Goal: Book appointment/travel/reservation

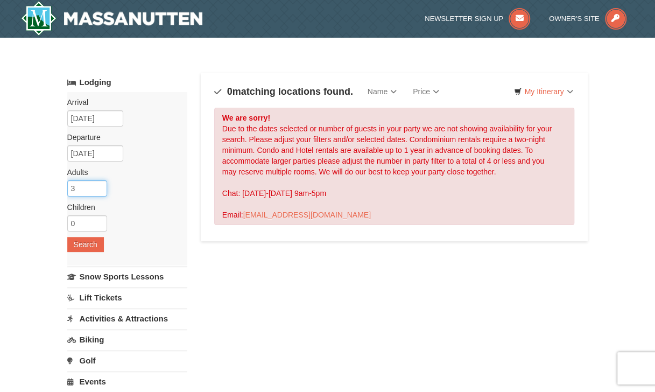
click at [101, 183] on input "3" at bounding box center [87, 188] width 40 height 16
type input "4"
click at [101, 183] on input "4" at bounding box center [87, 188] width 40 height 16
click at [80, 240] on button "Search" at bounding box center [85, 244] width 37 height 15
click at [82, 241] on button "Search" at bounding box center [85, 244] width 37 height 15
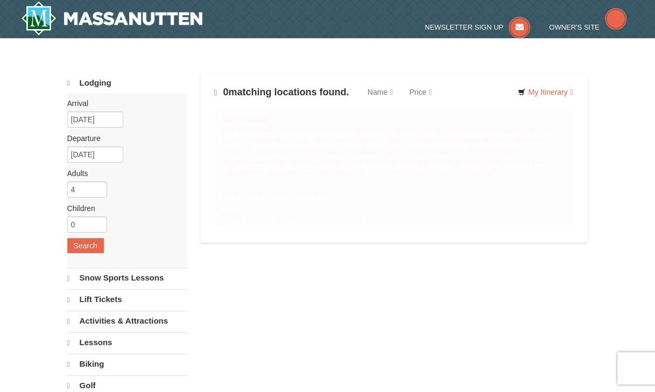
select select "10"
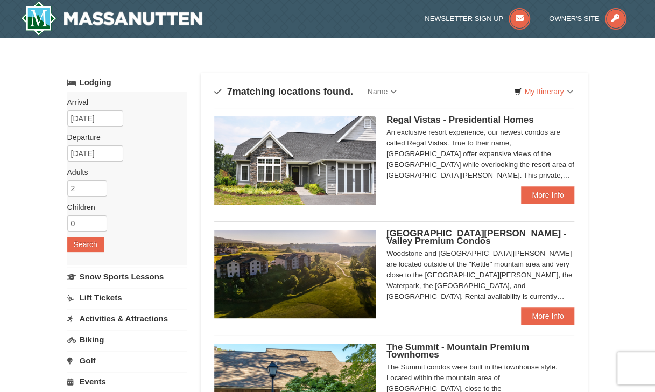
scroll to position [54, 0]
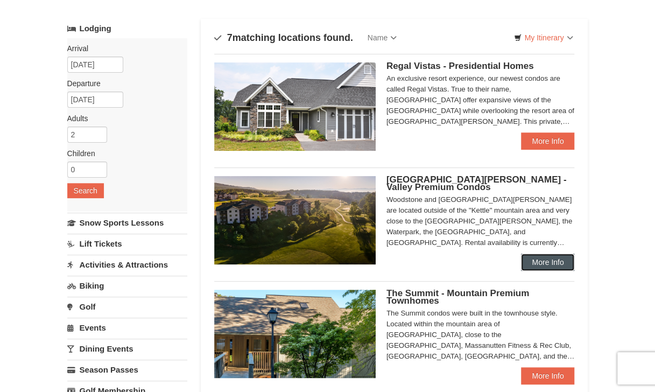
click at [549, 265] on link "More Info" at bounding box center [547, 261] width 53 height 17
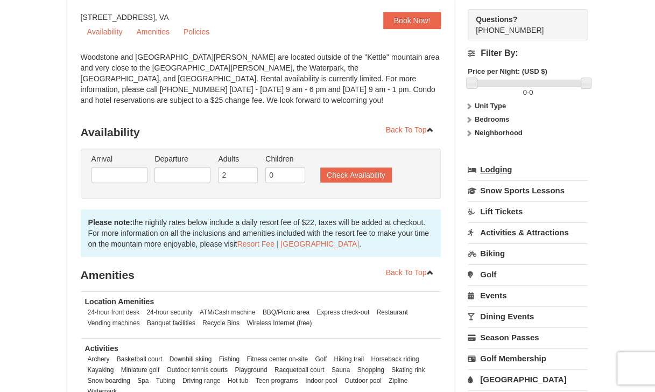
scroll to position [108, 0]
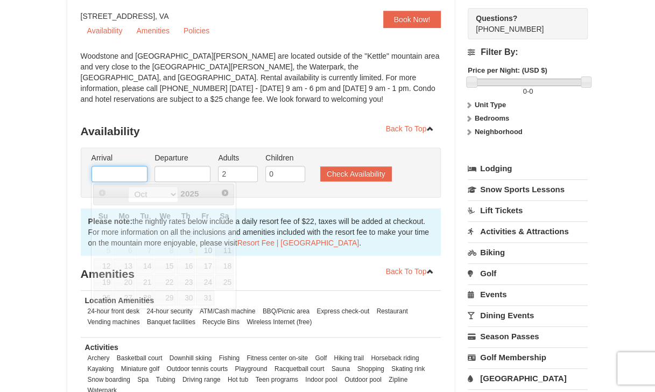
click at [140, 173] on input "text" at bounding box center [119, 174] width 56 height 16
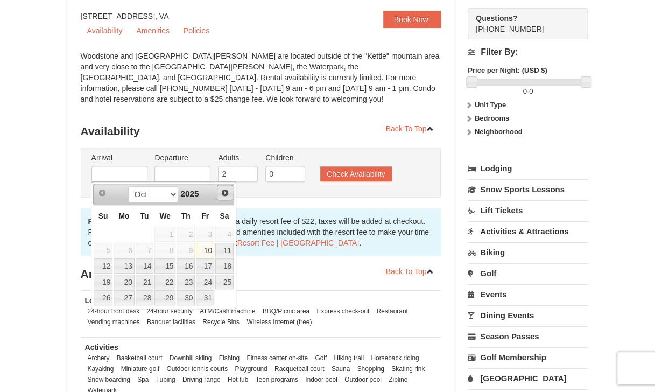
click at [227, 191] on span "Next" at bounding box center [225, 192] width 9 height 9
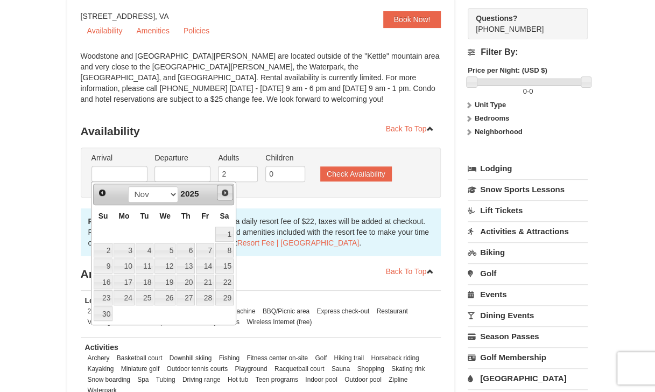
click at [227, 191] on span "Next" at bounding box center [225, 192] width 9 height 9
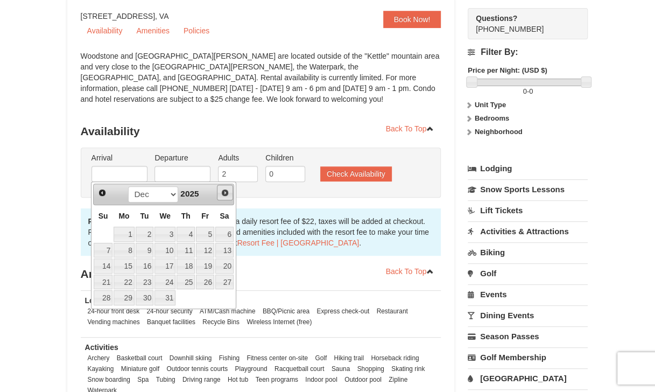
click at [227, 191] on span "Next" at bounding box center [225, 192] width 9 height 9
click at [226, 191] on span "Next" at bounding box center [225, 192] width 9 height 9
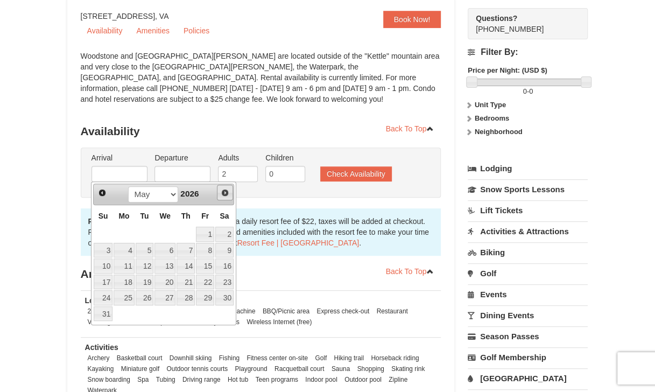
click at [225, 191] on span "Next" at bounding box center [225, 192] width 9 height 9
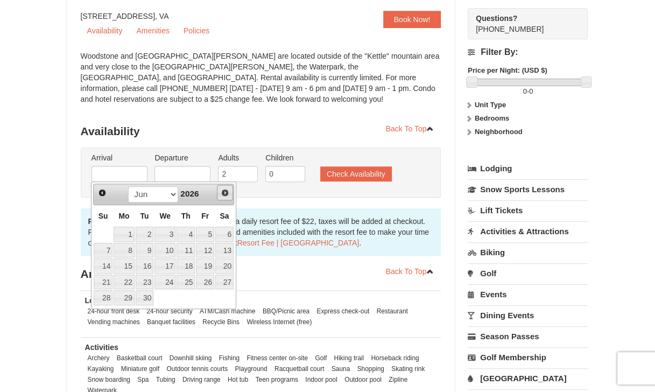
click at [225, 191] on span "Next" at bounding box center [225, 192] width 9 height 9
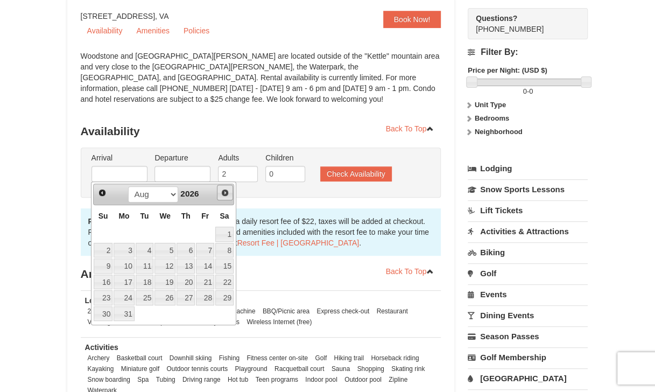
click at [225, 191] on span "Next" at bounding box center [225, 192] width 9 height 9
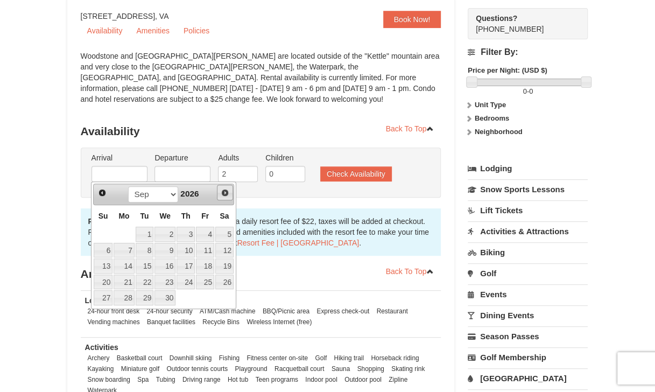
click at [224, 191] on span "Next" at bounding box center [225, 192] width 9 height 9
click at [101, 190] on span "Prev" at bounding box center [102, 192] width 9 height 9
click at [207, 232] on link "4" at bounding box center [205, 233] width 18 height 15
type input "[DATE]"
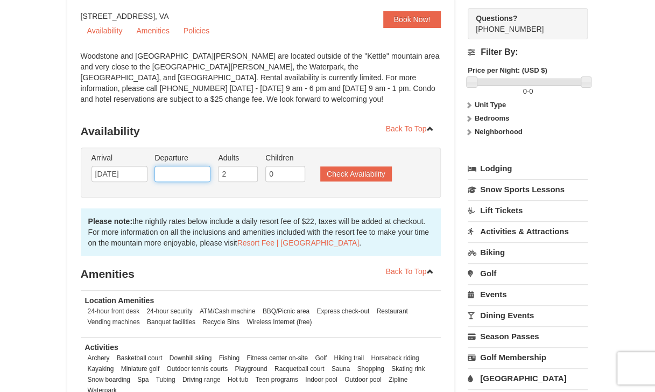
click at [195, 176] on input "text" at bounding box center [182, 174] width 56 height 16
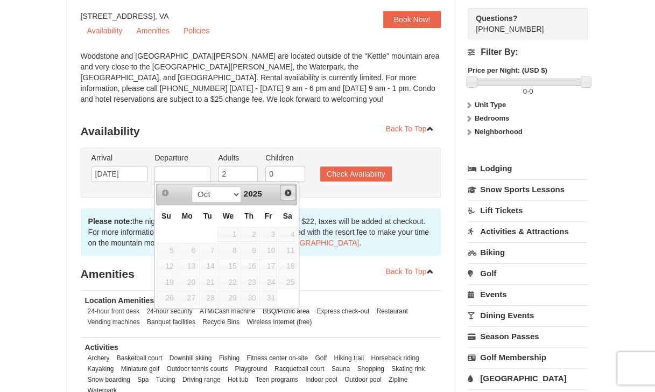
click at [288, 194] on span "Next" at bounding box center [287, 192] width 9 height 9
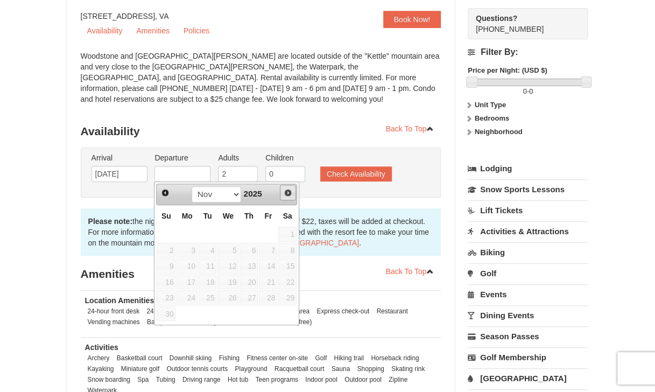
click at [288, 194] on span "Next" at bounding box center [287, 192] width 9 height 9
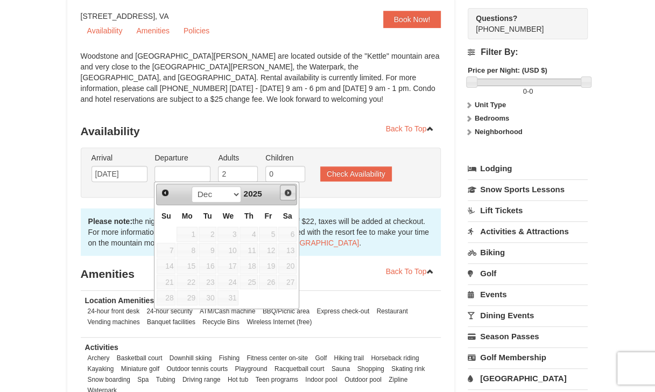
click at [288, 194] on span "Next" at bounding box center [287, 192] width 9 height 9
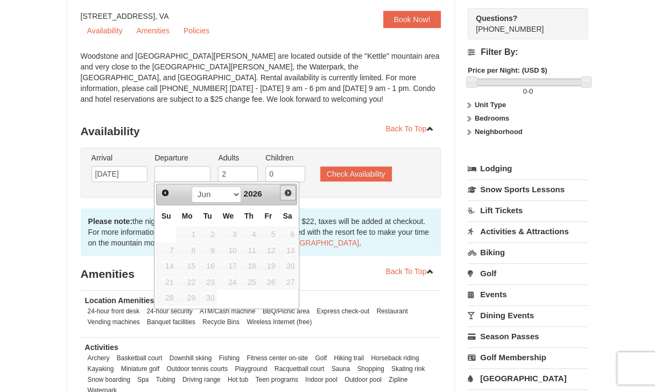
click at [288, 194] on span "Next" at bounding box center [287, 192] width 9 height 9
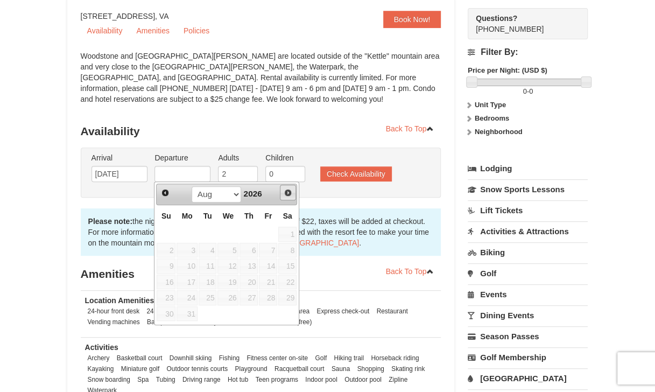
click at [288, 194] on span "Next" at bounding box center [287, 192] width 9 height 9
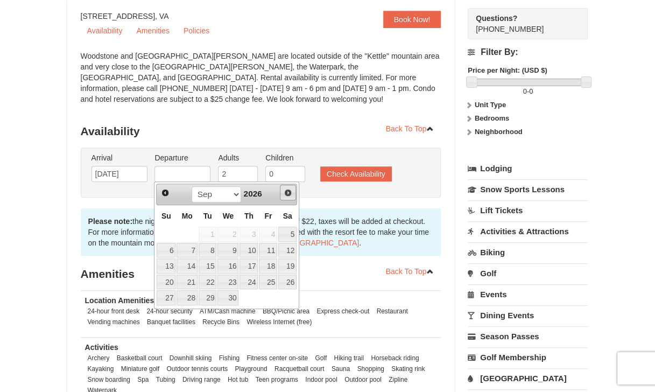
click at [288, 194] on span "Next" at bounding box center [287, 192] width 9 height 9
click at [287, 194] on span "Next" at bounding box center [287, 192] width 9 height 9
click at [165, 190] on span "Prev" at bounding box center [165, 192] width 9 height 9
click at [170, 246] on link "6" at bounding box center [166, 250] width 19 height 15
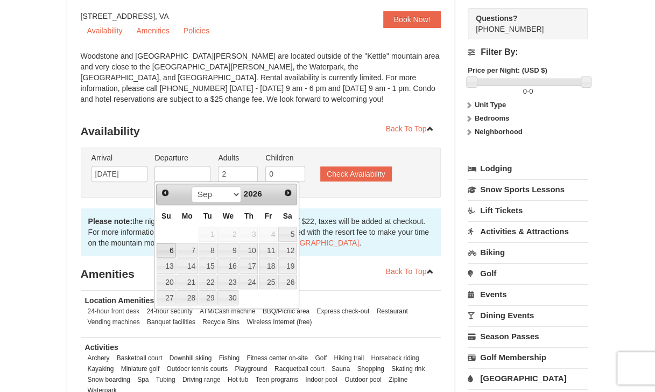
type input "09/06/2026"
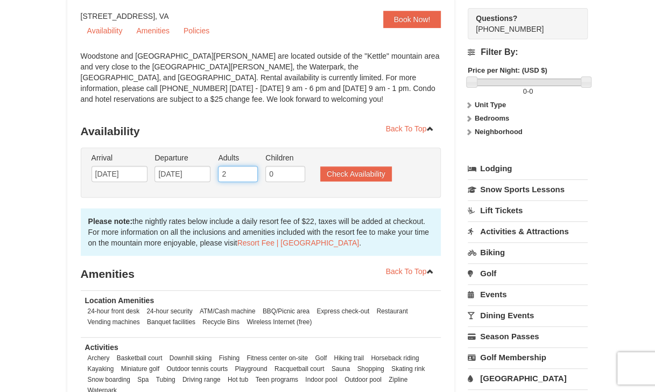
click at [236, 174] on input "2" at bounding box center [238, 174] width 40 height 16
type input "4"
click at [352, 170] on button "Check Availability" at bounding box center [356, 173] width 72 height 15
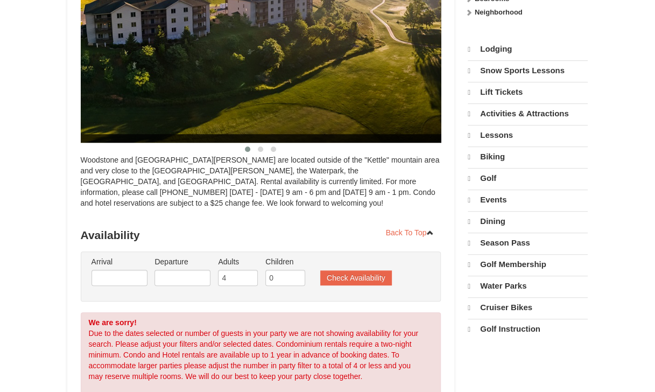
select select "10"
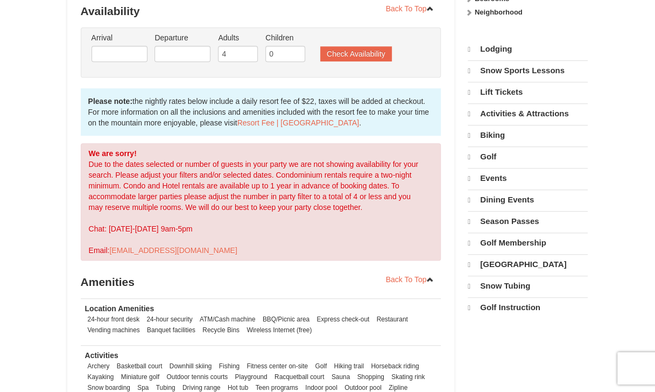
scroll to position [217, 0]
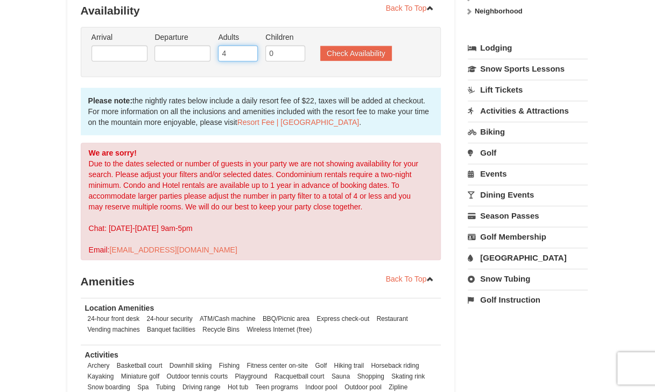
click at [233, 51] on input "4" at bounding box center [238, 53] width 40 height 16
type input "2"
click at [346, 55] on button "Check Availability" at bounding box center [356, 53] width 72 height 15
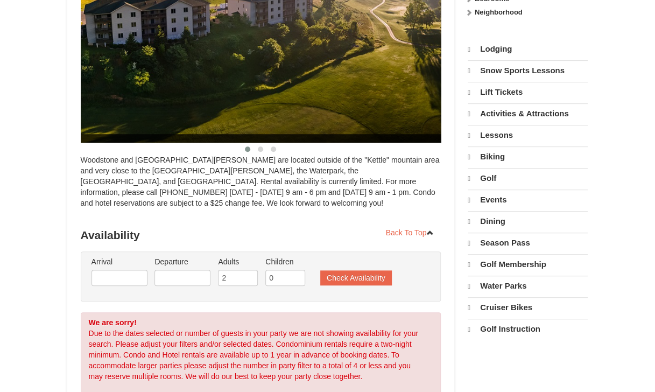
scroll to position [217, 0]
select select "10"
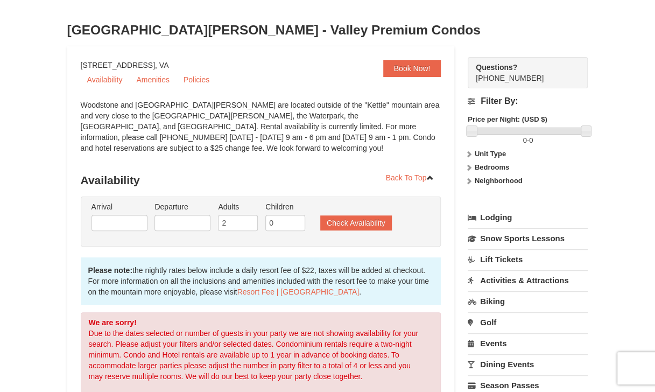
scroll to position [0, 0]
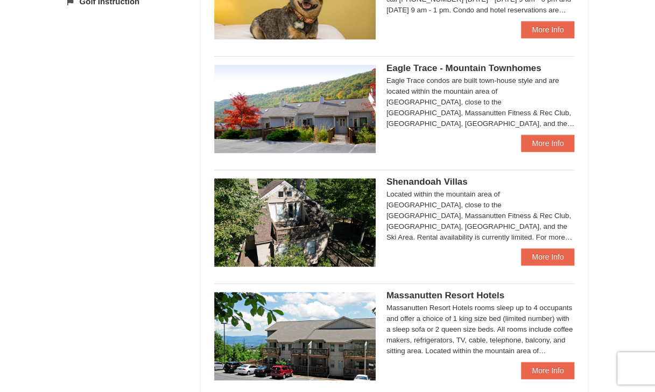
scroll to position [645, 0]
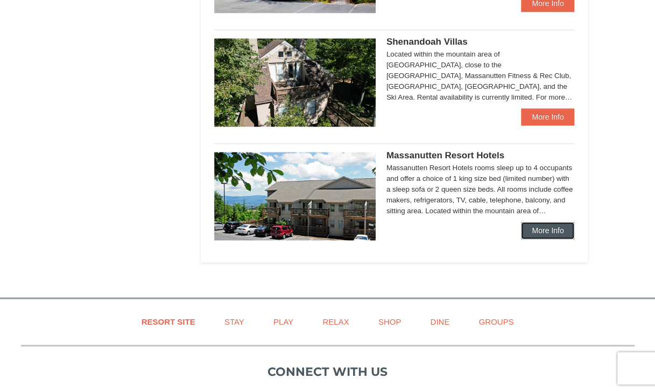
click at [549, 230] on link "More Info" at bounding box center [547, 230] width 53 height 17
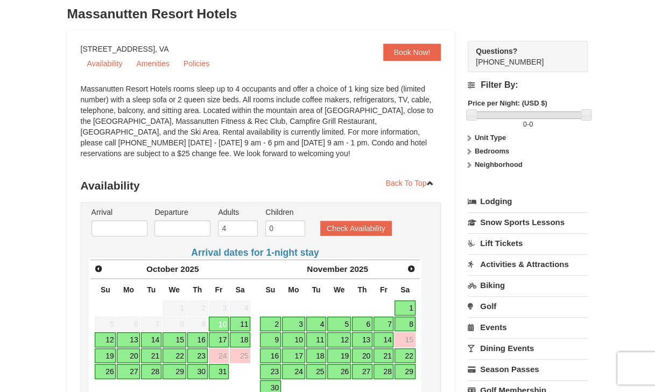
scroll to position [108, 0]
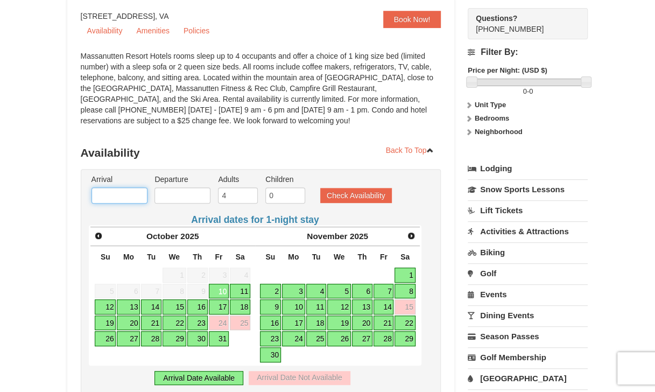
click at [134, 191] on input "text" at bounding box center [119, 195] width 56 height 16
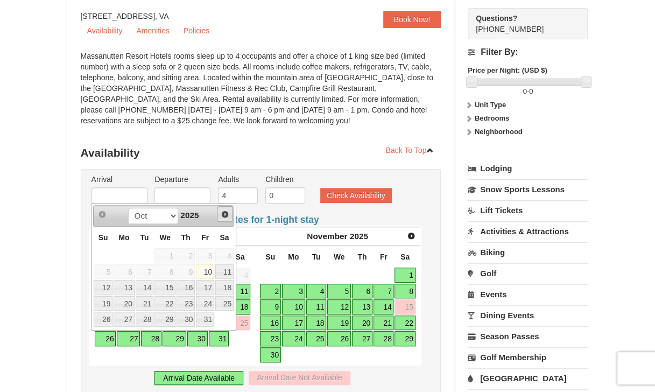
click at [224, 214] on span "Next" at bounding box center [225, 214] width 9 height 9
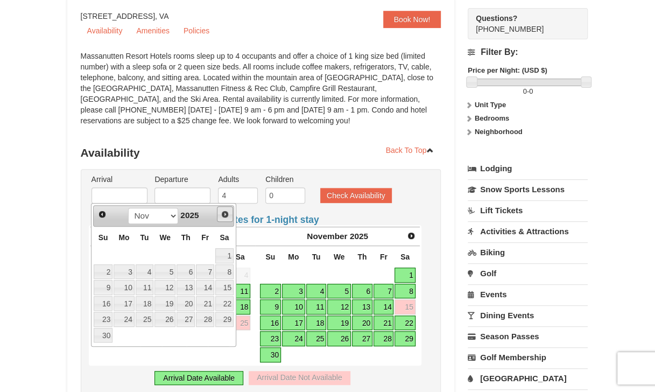
click at [224, 214] on span "Next" at bounding box center [225, 214] width 9 height 9
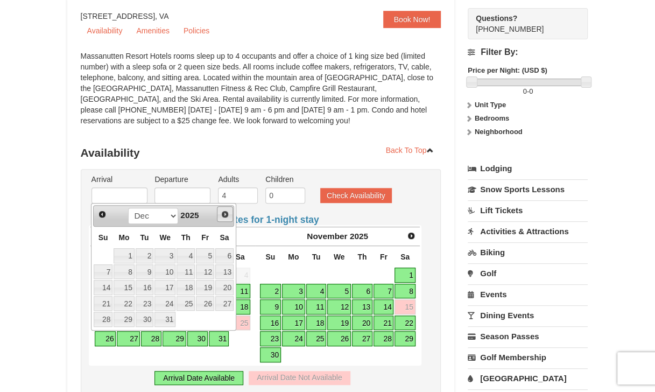
click at [224, 214] on span "Next" at bounding box center [225, 214] width 9 height 9
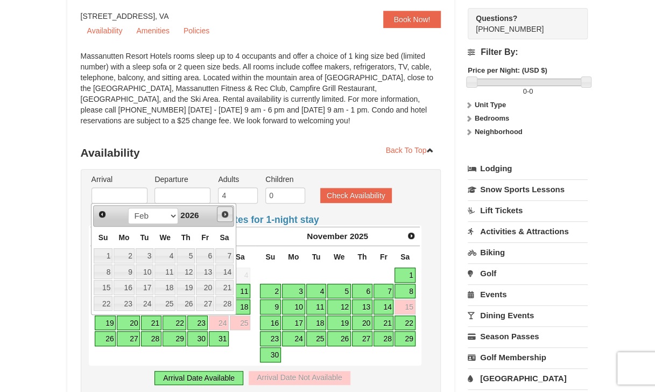
click at [224, 214] on span "Next" at bounding box center [225, 214] width 9 height 9
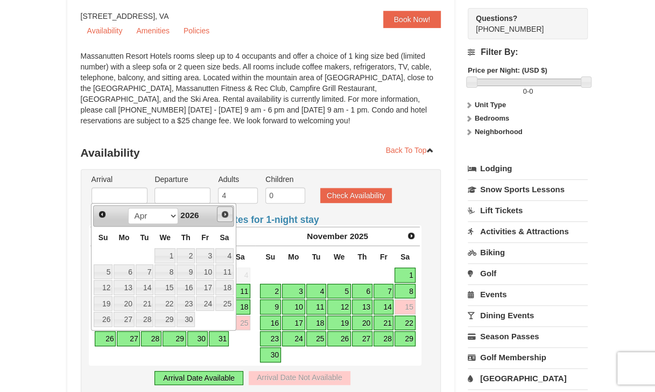
click at [224, 214] on span "Next" at bounding box center [225, 214] width 9 height 9
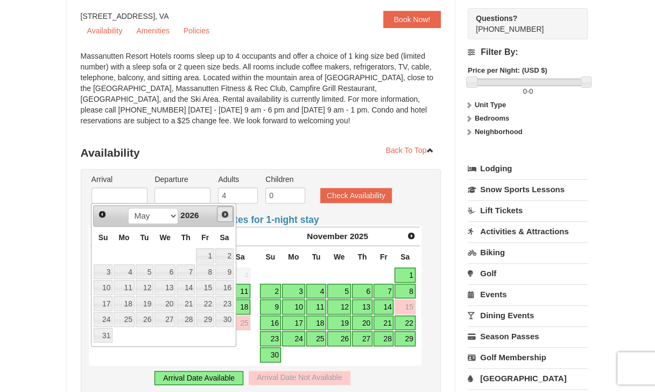
click at [224, 214] on span "Next" at bounding box center [225, 214] width 9 height 9
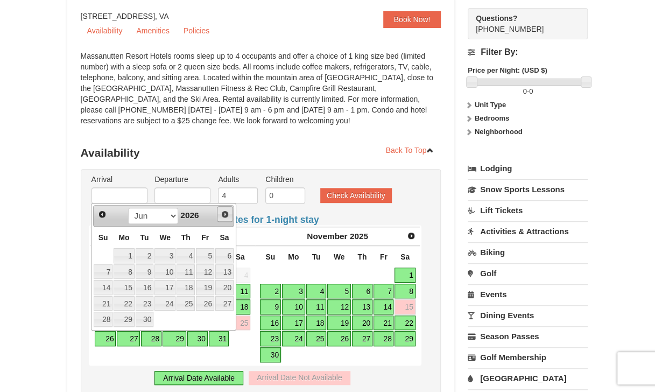
click at [224, 214] on span "Next" at bounding box center [225, 214] width 9 height 9
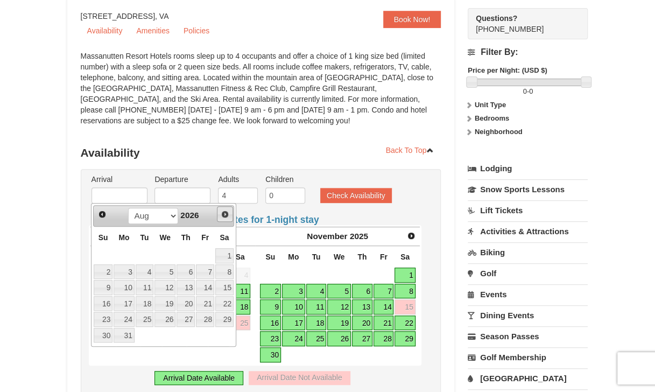
click at [224, 214] on span "Next" at bounding box center [225, 214] width 9 height 9
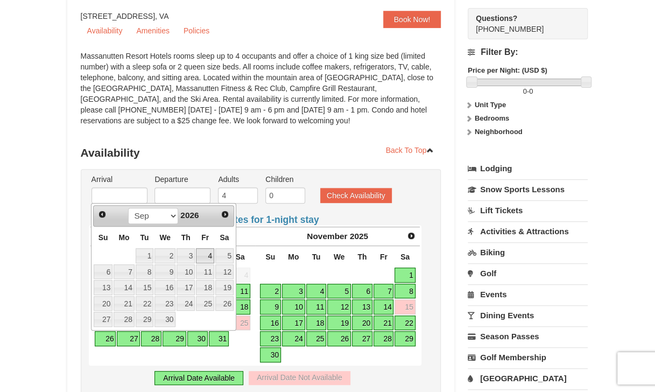
click at [204, 251] on link "4" at bounding box center [205, 255] width 18 height 15
type input "[DATE]"
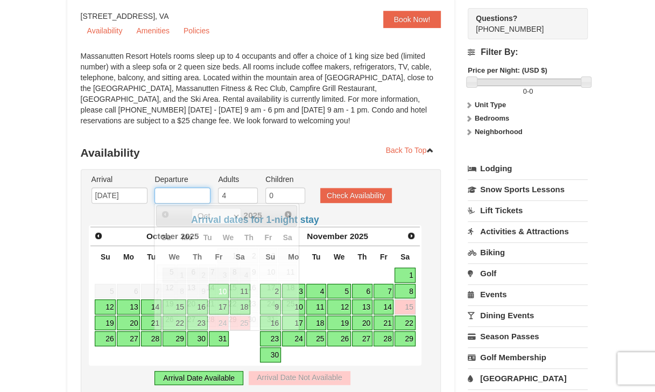
click at [199, 196] on input "text" at bounding box center [182, 195] width 56 height 16
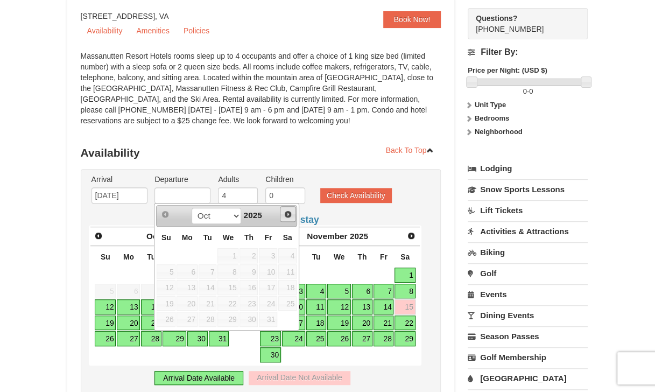
click at [290, 212] on span "Next" at bounding box center [287, 214] width 9 height 9
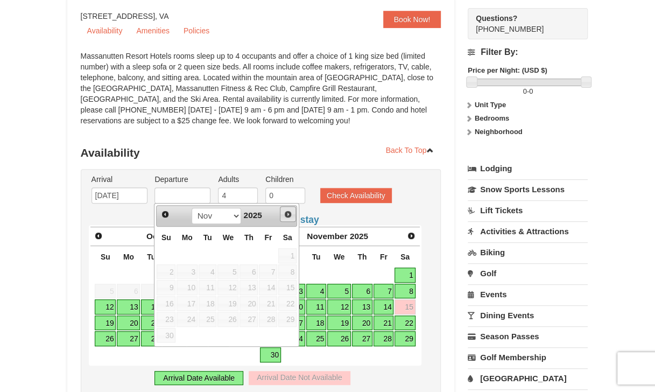
click at [287, 212] on span "Next" at bounding box center [287, 214] width 9 height 9
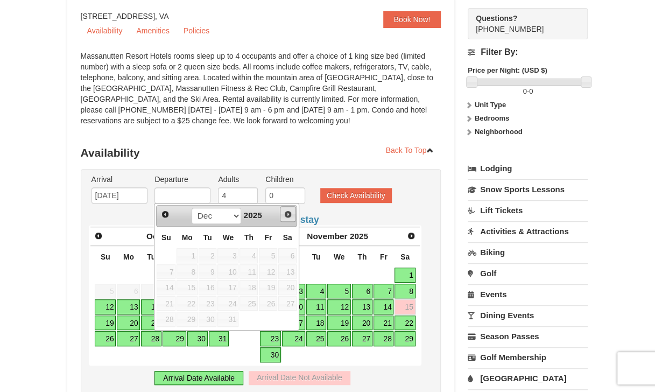
click at [286, 212] on span "Next" at bounding box center [287, 214] width 9 height 9
click at [285, 212] on span "Next" at bounding box center [287, 214] width 9 height 9
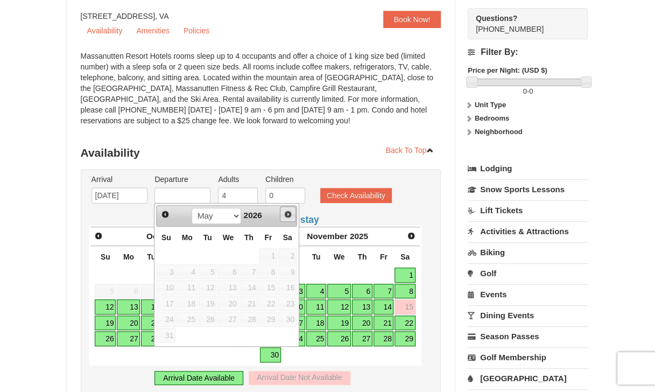
click at [284, 212] on span "Next" at bounding box center [287, 214] width 9 height 9
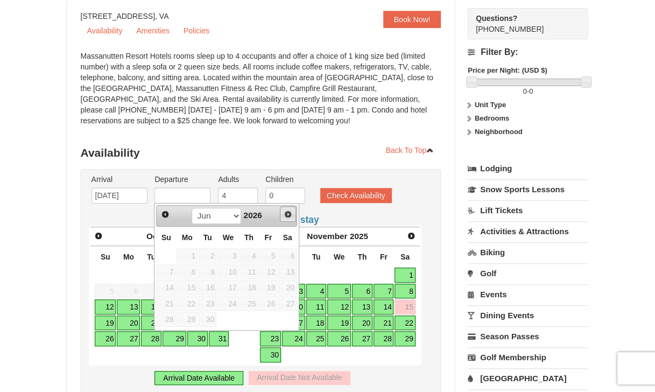
click at [282, 212] on link "Next" at bounding box center [288, 214] width 16 height 16
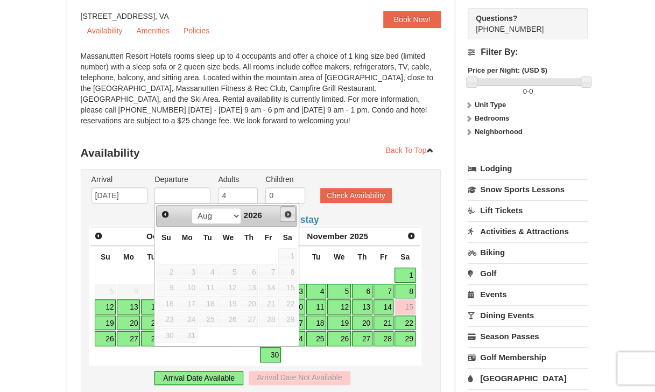
click at [282, 212] on link "Next" at bounding box center [288, 214] width 16 height 16
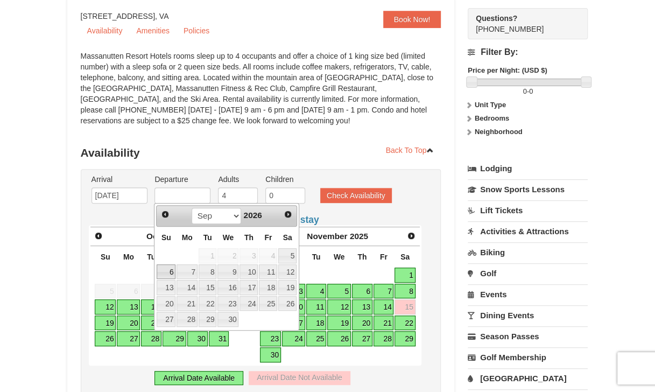
click at [166, 268] on link "6" at bounding box center [166, 271] width 19 height 15
type input "[DATE]"
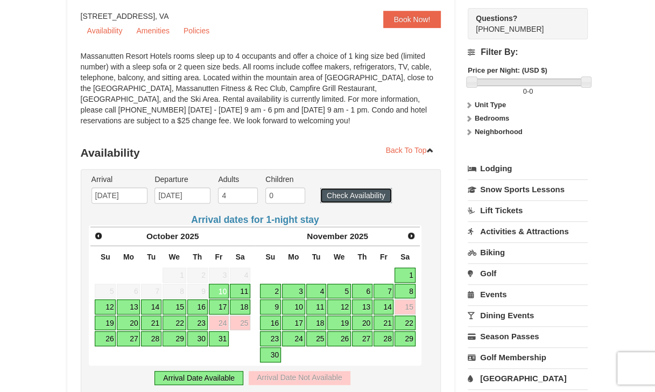
click at [339, 194] on button "Check Availability" at bounding box center [356, 195] width 72 height 15
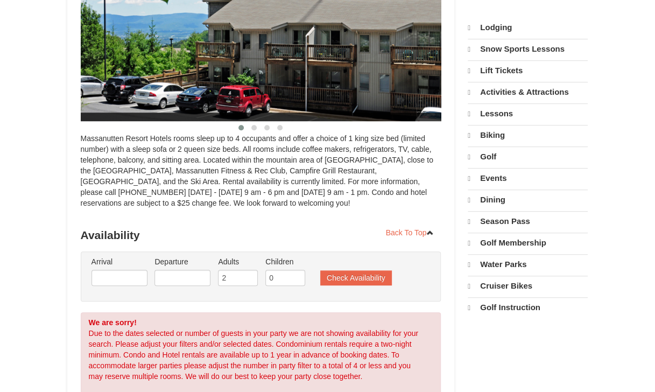
scroll to position [239, 0]
select select "10"
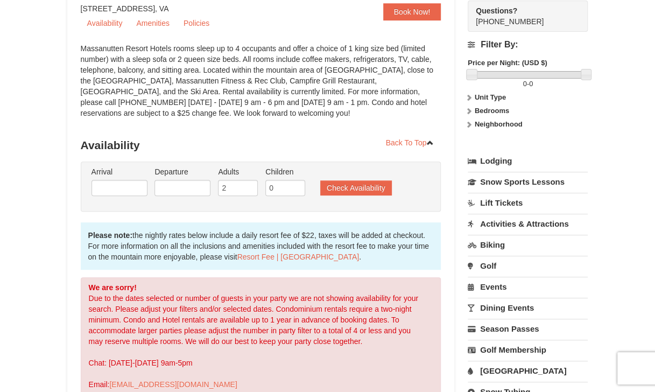
scroll to position [0, 0]
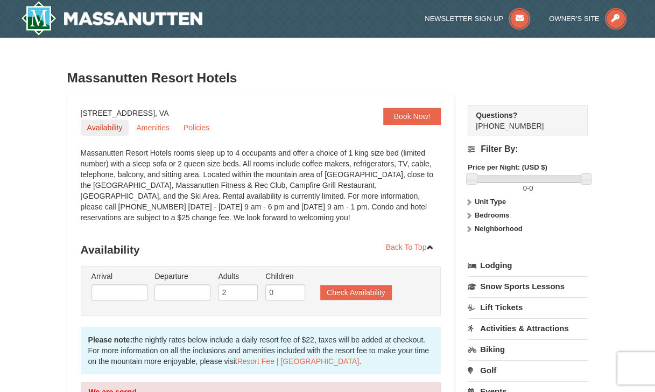
click at [112, 125] on link "Availability" at bounding box center [105, 127] width 48 height 16
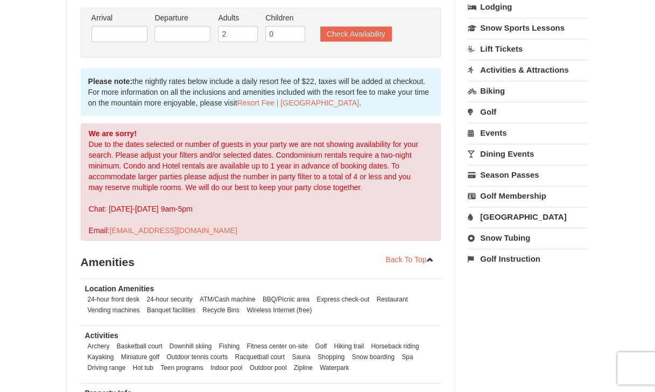
scroll to position [239, 0]
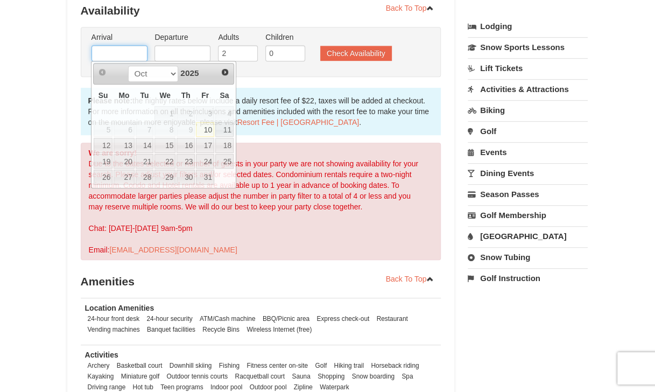
click at [122, 51] on input "text" at bounding box center [119, 53] width 56 height 16
click at [225, 70] on span "Next" at bounding box center [225, 72] width 9 height 9
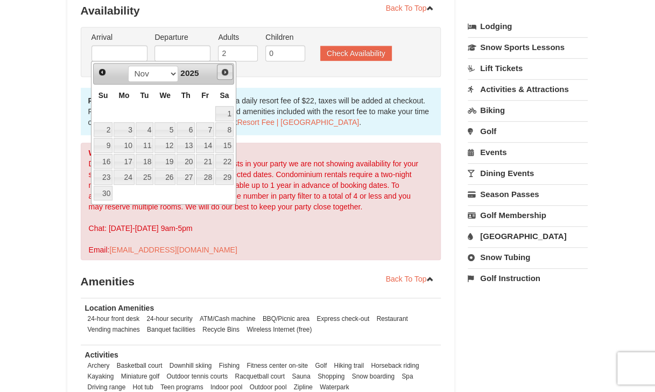
click at [225, 70] on span "Next" at bounding box center [225, 72] width 9 height 9
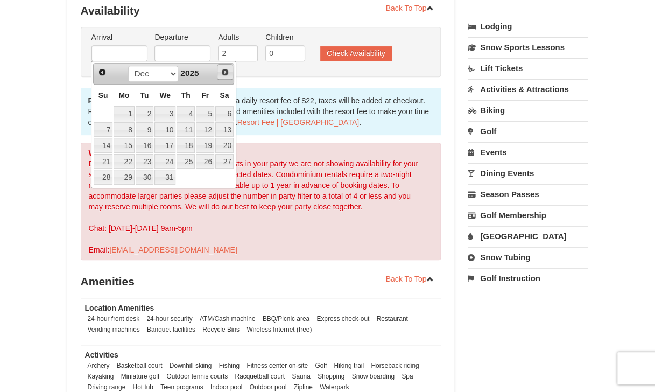
click at [225, 70] on span "Next" at bounding box center [225, 72] width 9 height 9
click at [223, 70] on span "Next" at bounding box center [225, 72] width 9 height 9
click at [222, 70] on span "Next" at bounding box center [225, 72] width 9 height 9
click at [221, 70] on span "Next" at bounding box center [225, 72] width 9 height 9
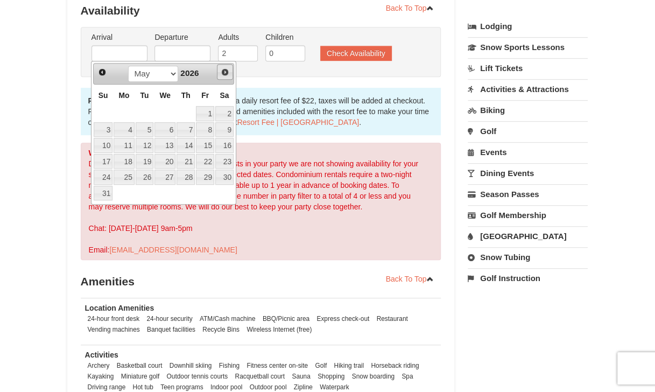
click at [221, 70] on span "Next" at bounding box center [225, 72] width 9 height 9
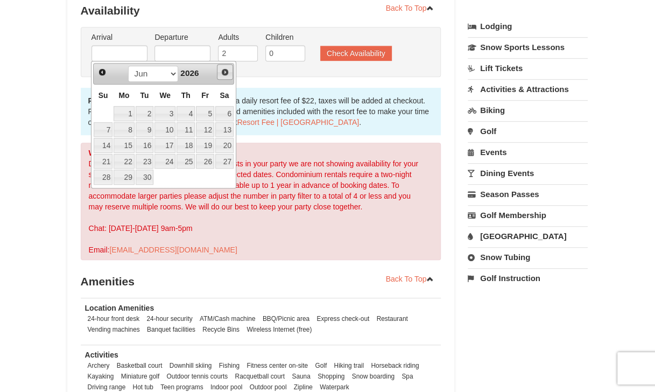
click at [230, 71] on link "Next" at bounding box center [225, 72] width 16 height 16
click at [228, 72] on span "Next" at bounding box center [225, 72] width 9 height 9
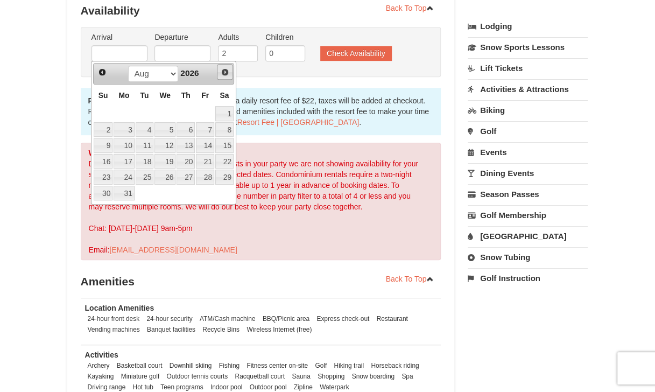
click at [228, 72] on span "Next" at bounding box center [225, 72] width 9 height 9
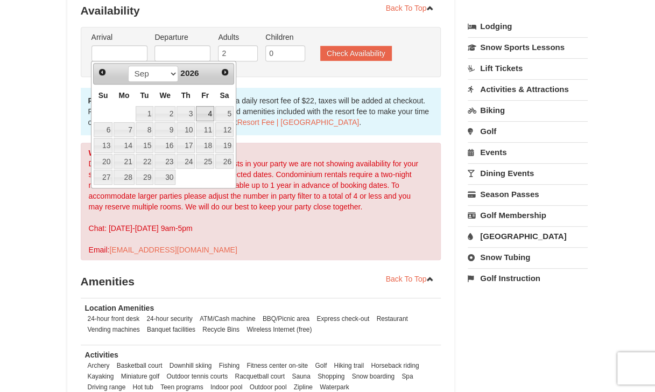
click at [207, 110] on link "4" at bounding box center [205, 113] width 18 height 15
type input "[DATE]"
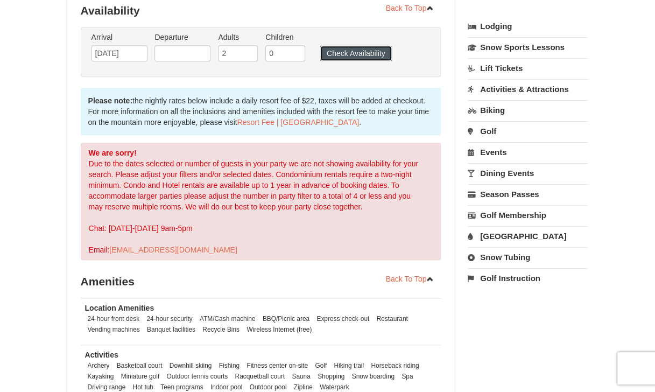
click at [335, 55] on button "Check Availability" at bounding box center [356, 53] width 72 height 15
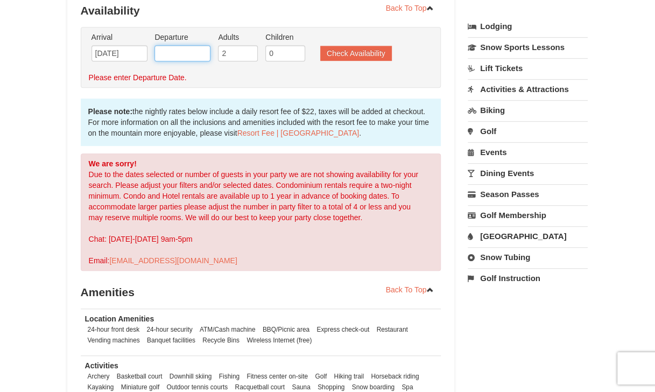
click at [199, 54] on input "text" at bounding box center [182, 53] width 56 height 16
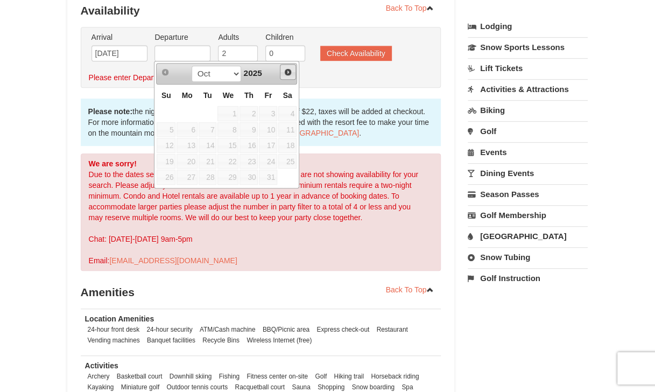
click at [286, 68] on span "Next" at bounding box center [287, 72] width 9 height 9
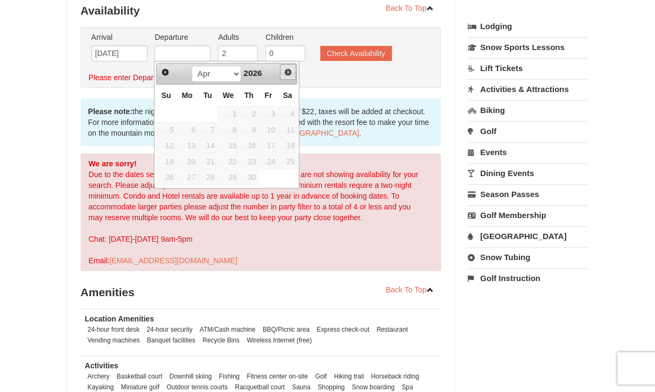
click at [286, 68] on span "Next" at bounding box center [287, 72] width 9 height 9
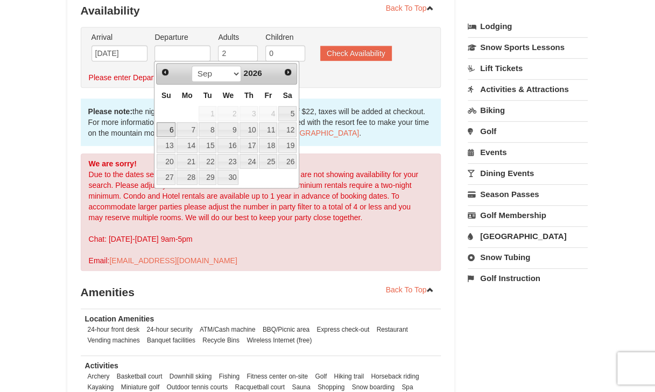
click at [170, 125] on link "6" at bounding box center [166, 129] width 19 height 15
type input "[DATE]"
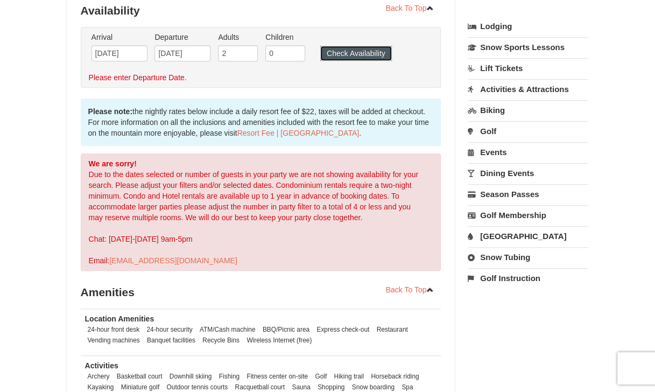
click at [344, 52] on button "Check Availability" at bounding box center [356, 53] width 72 height 15
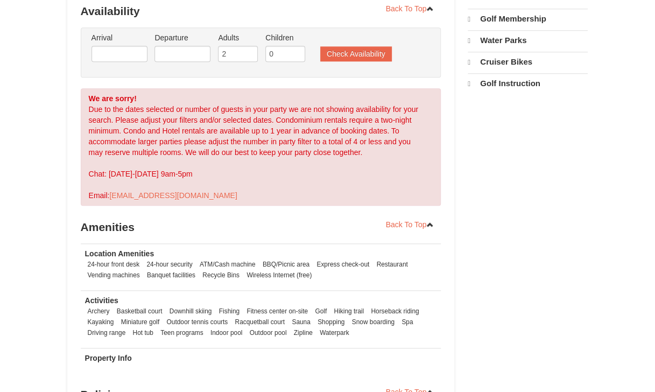
select select "10"
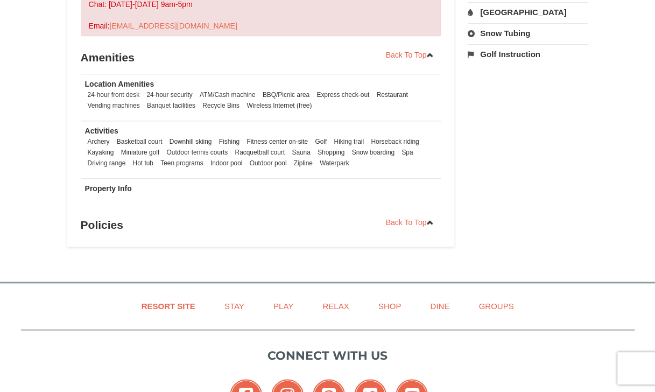
scroll to position [239, 0]
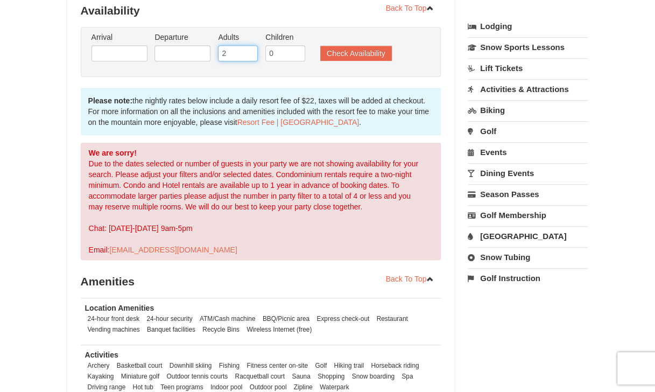
click at [233, 53] on input "2" at bounding box center [238, 53] width 40 height 16
click at [250, 51] on input "3" at bounding box center [238, 53] width 40 height 16
type input "4"
click at [249, 51] on input "4" at bounding box center [238, 53] width 40 height 16
click at [331, 49] on button "Check Availability" at bounding box center [356, 53] width 72 height 15
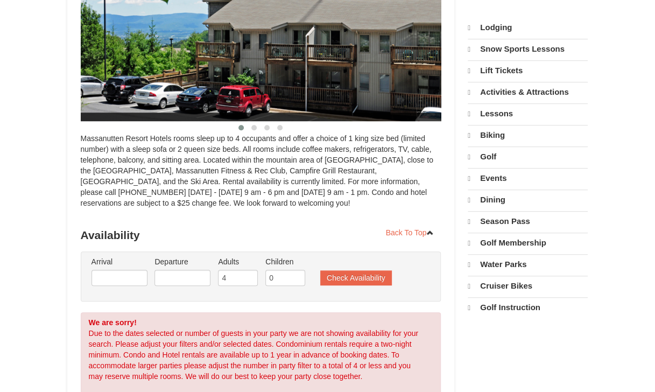
scroll to position [239, 0]
select select "10"
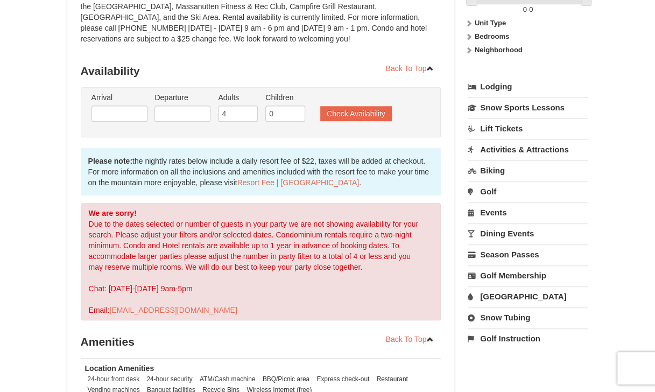
scroll to position [0, 0]
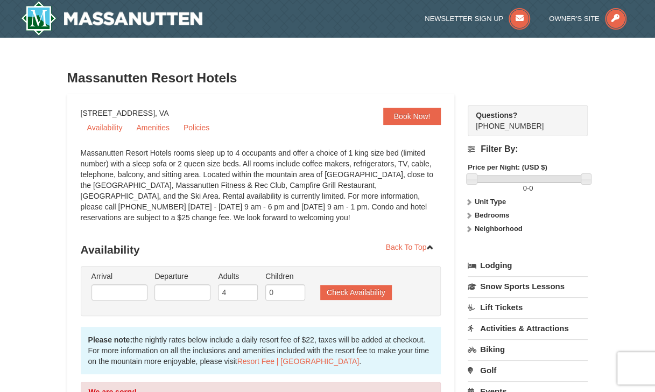
click at [480, 199] on strong "Unit Type" at bounding box center [489, 201] width 31 height 8
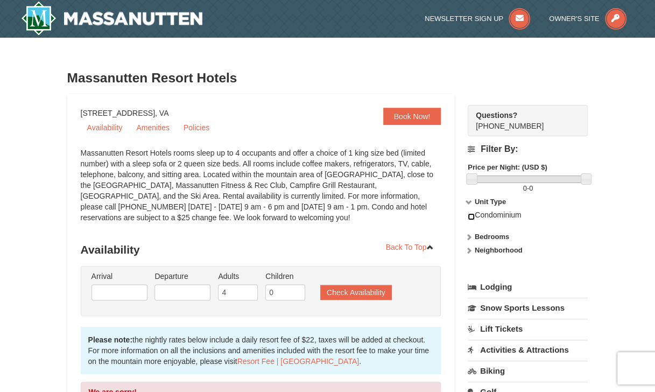
click at [470, 216] on input "checkbox" at bounding box center [470, 216] width 7 height 7
checkbox input "true"
click at [480, 233] on strong "Bedrooms" at bounding box center [491, 236] width 34 height 8
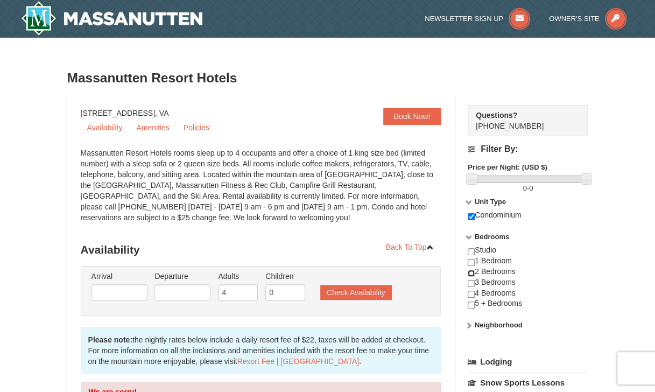
click at [470, 270] on input "checkbox" at bounding box center [470, 272] width 7 height 7
checkbox input "true"
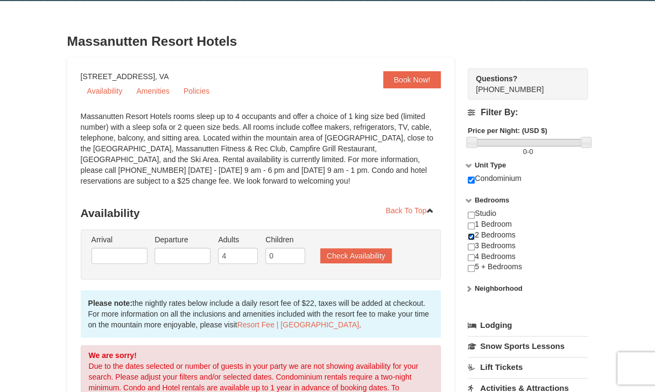
scroll to position [108, 0]
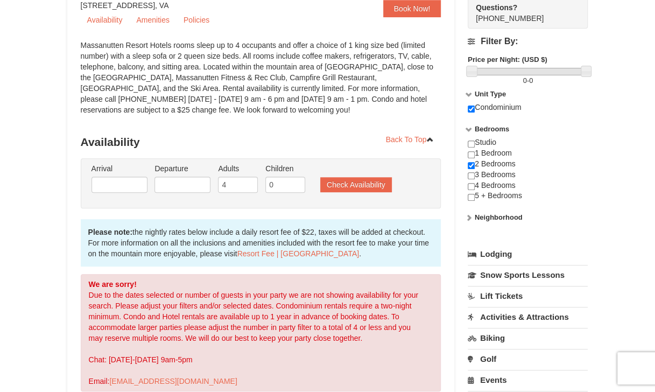
click at [472, 216] on icon at bounding box center [469, 218] width 8 height 8
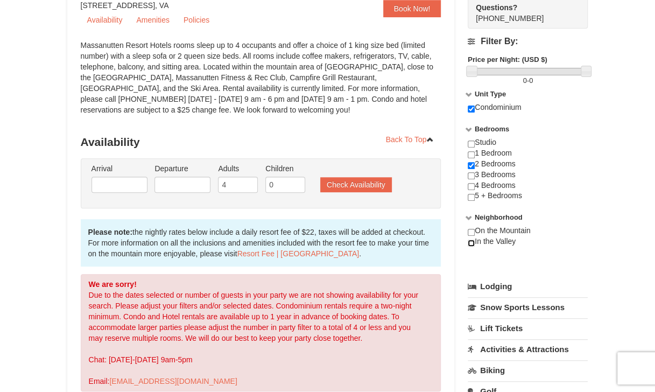
click at [470, 243] on input "checkbox" at bounding box center [470, 242] width 7 height 7
checkbox input "true"
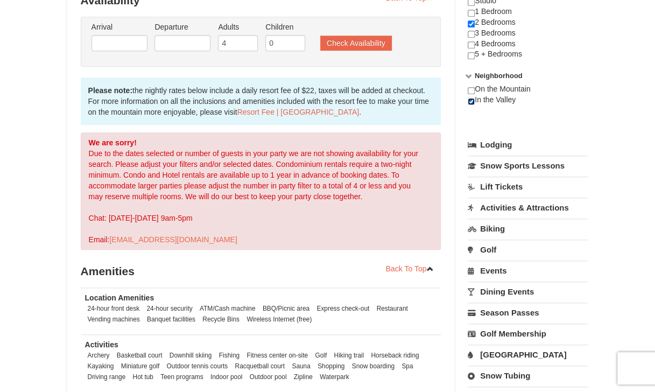
scroll to position [269, 0]
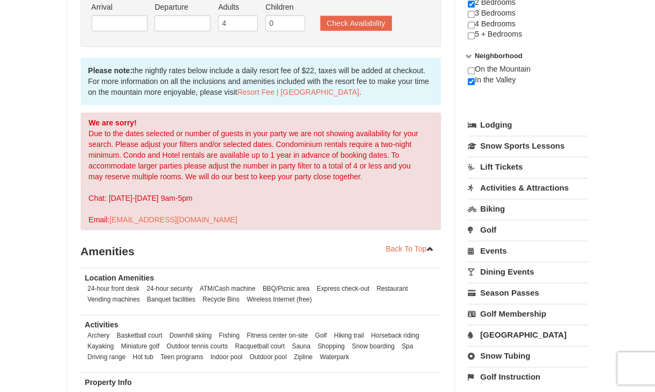
click at [503, 128] on link "Lodging" at bounding box center [527, 124] width 120 height 19
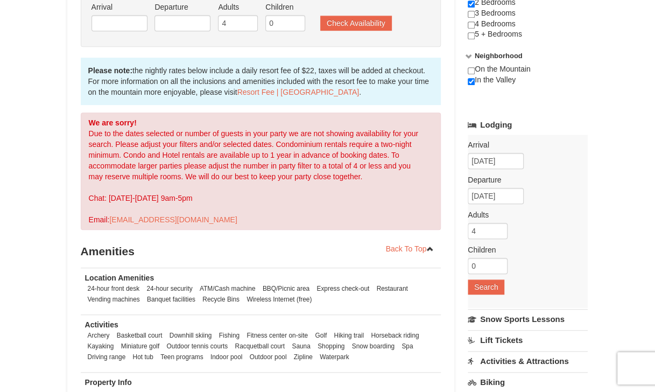
scroll to position [323, 0]
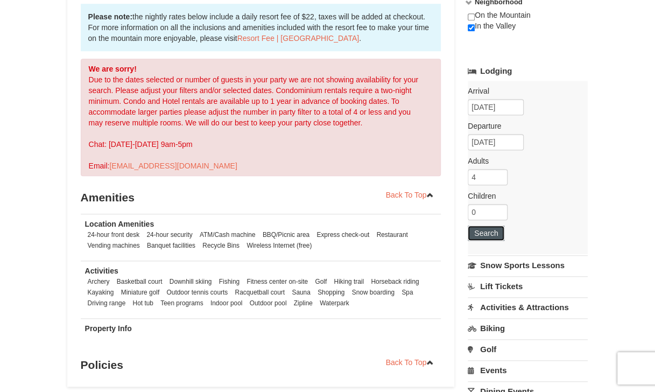
click at [491, 232] on button "Search" at bounding box center [485, 232] width 37 height 15
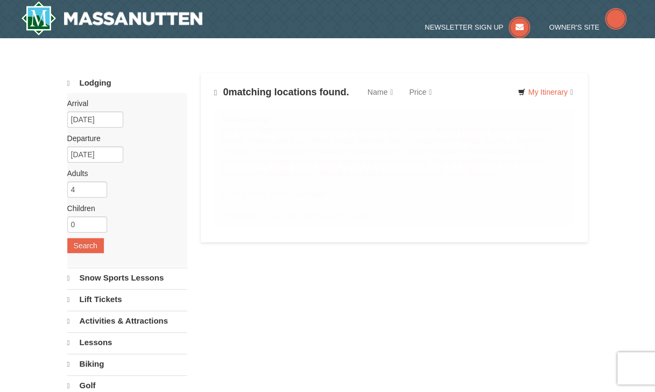
select select "10"
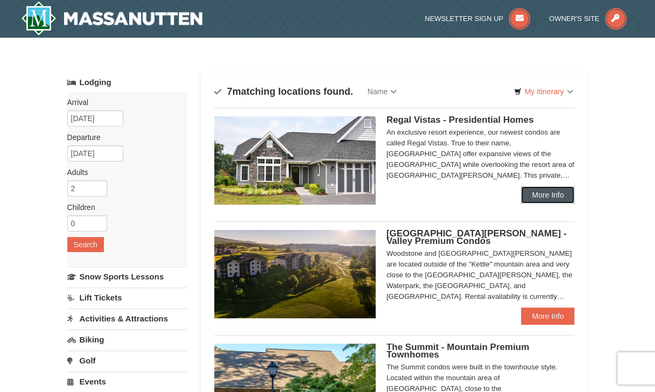
click at [537, 191] on link "More Info" at bounding box center [547, 194] width 53 height 17
